Goal: Navigation & Orientation: Understand site structure

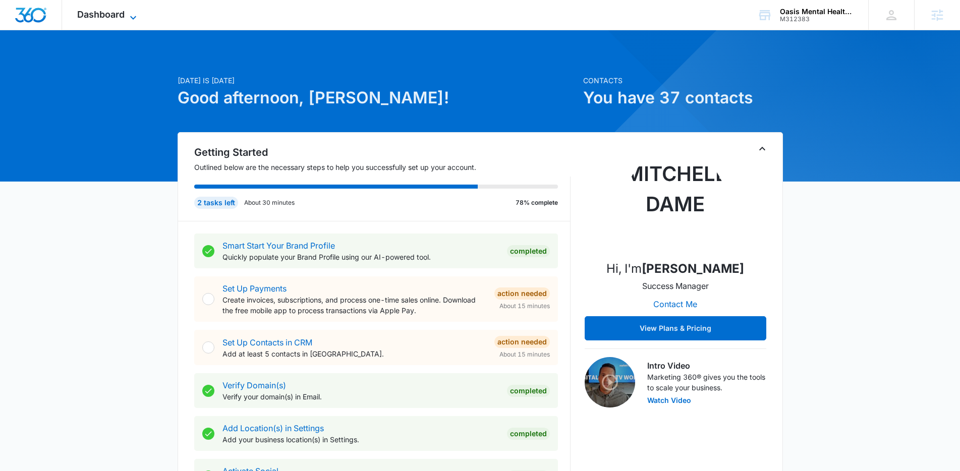
click at [80, 14] on span "Dashboard" at bounding box center [100, 14] width 47 height 11
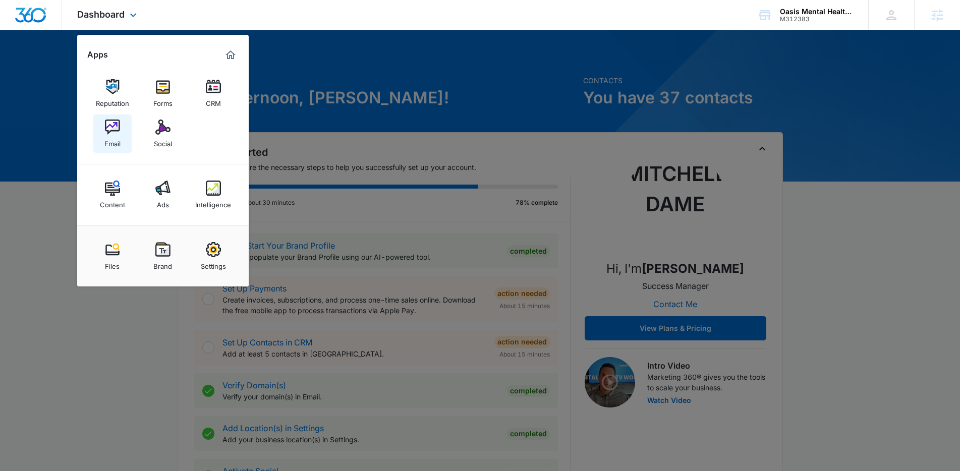
click at [114, 133] on img at bounding box center [112, 127] width 15 height 15
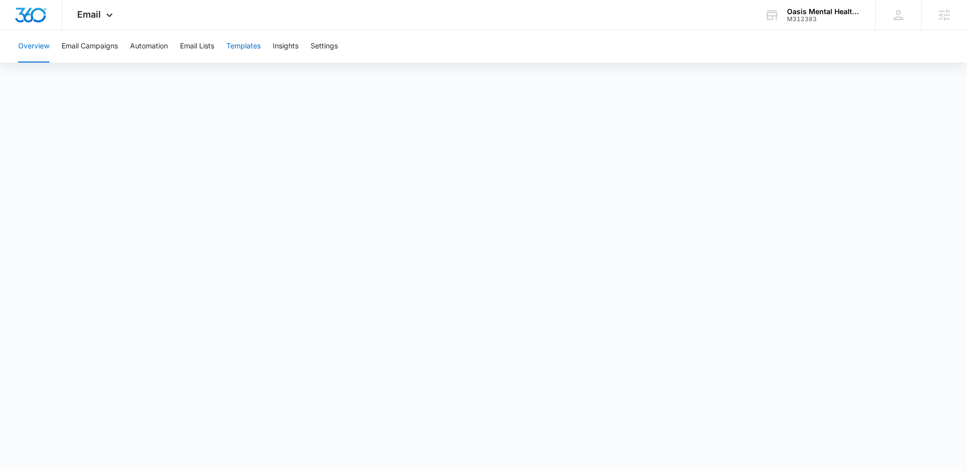
click at [244, 50] on button "Templates" at bounding box center [243, 46] width 34 height 32
click at [154, 48] on button "Automation" at bounding box center [149, 46] width 38 height 32
click at [104, 13] on icon at bounding box center [109, 18] width 12 height 12
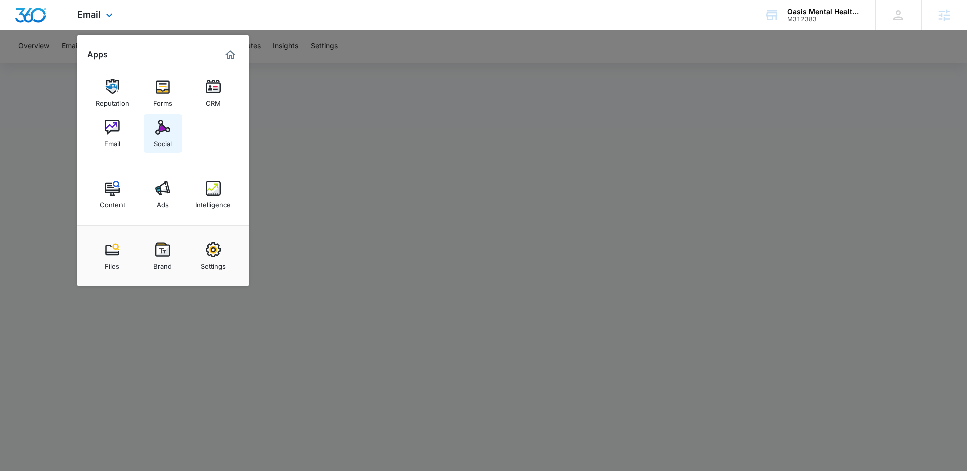
click at [160, 137] on div "Social" at bounding box center [163, 141] width 18 height 13
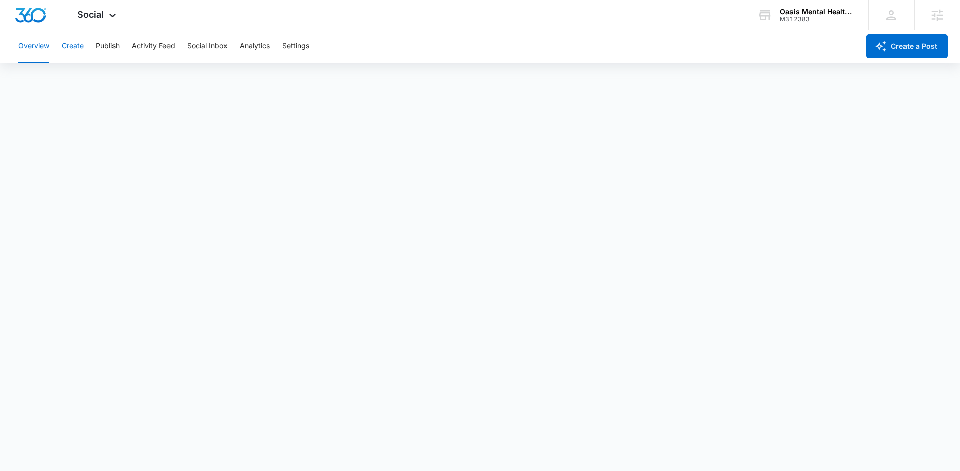
click at [79, 47] on button "Create" at bounding box center [73, 46] width 22 height 32
click at [117, 48] on button "Publish" at bounding box center [108, 46] width 24 height 32
click at [72, 39] on button "Create" at bounding box center [73, 46] width 22 height 32
click at [115, 46] on button "Publish" at bounding box center [108, 46] width 24 height 32
click at [67, 84] on button "Schedules" at bounding box center [77, 77] width 34 height 28
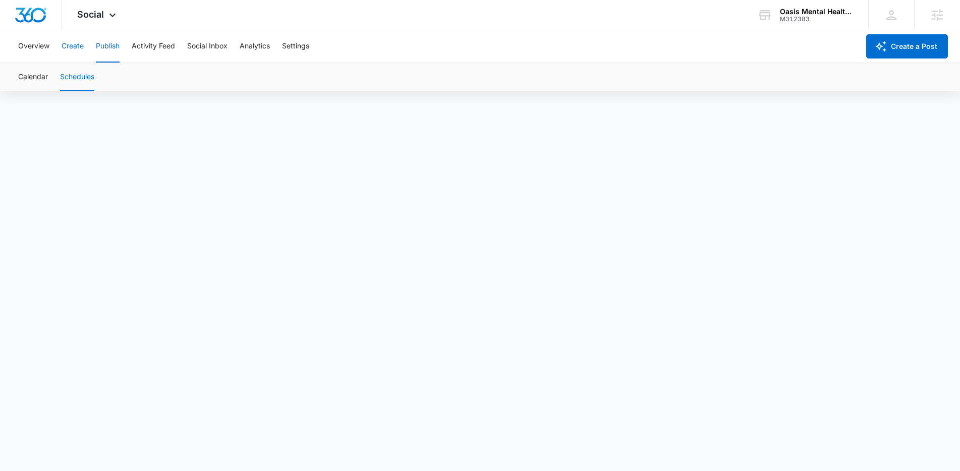
click at [65, 49] on button "Create" at bounding box center [73, 46] width 22 height 32
